Goal: Task Accomplishment & Management: Manage account settings

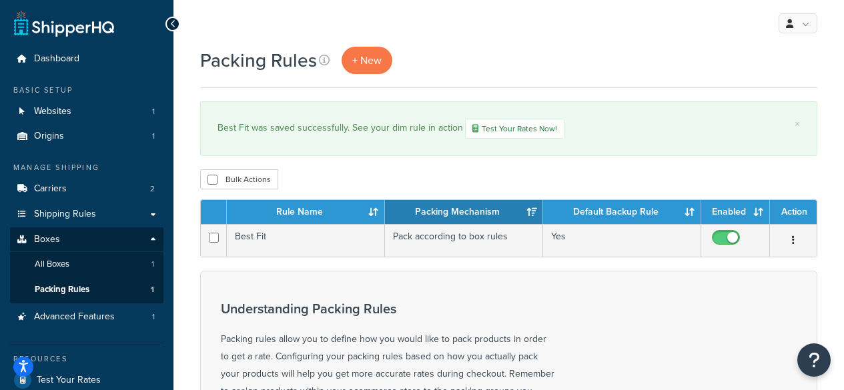
click at [260, 224] on td "Best Fit" at bounding box center [306, 240] width 158 height 33
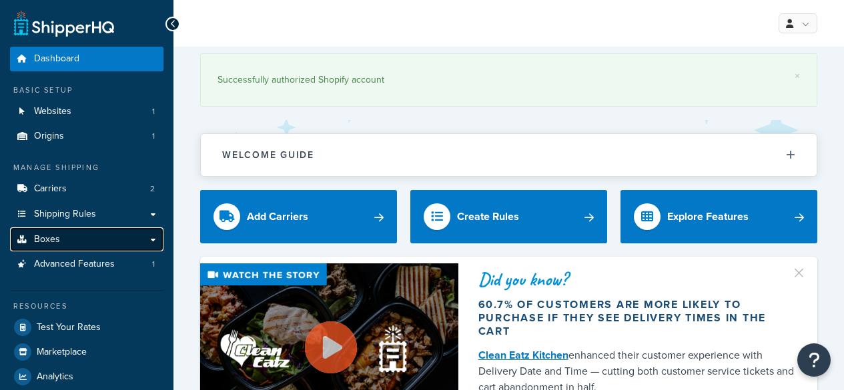
click at [55, 234] on span "Boxes" at bounding box center [47, 239] width 26 height 11
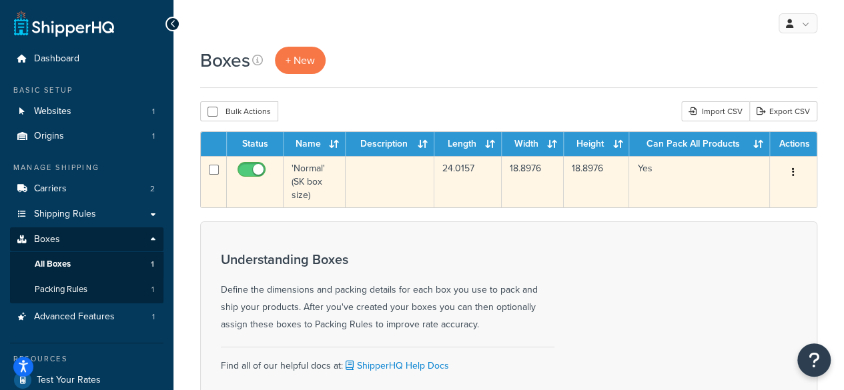
click at [396, 183] on td at bounding box center [390, 181] width 89 height 51
